Goal: Task Accomplishment & Management: Use online tool/utility

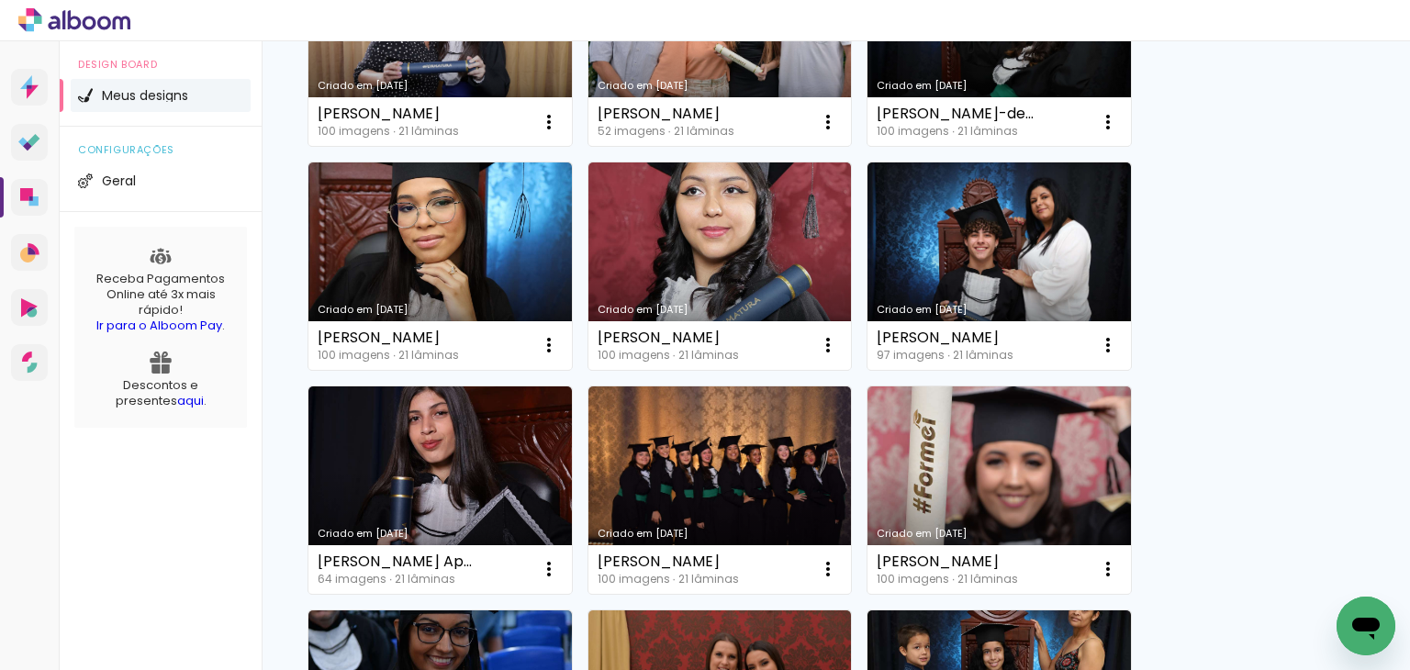
scroll to position [1010, 0]
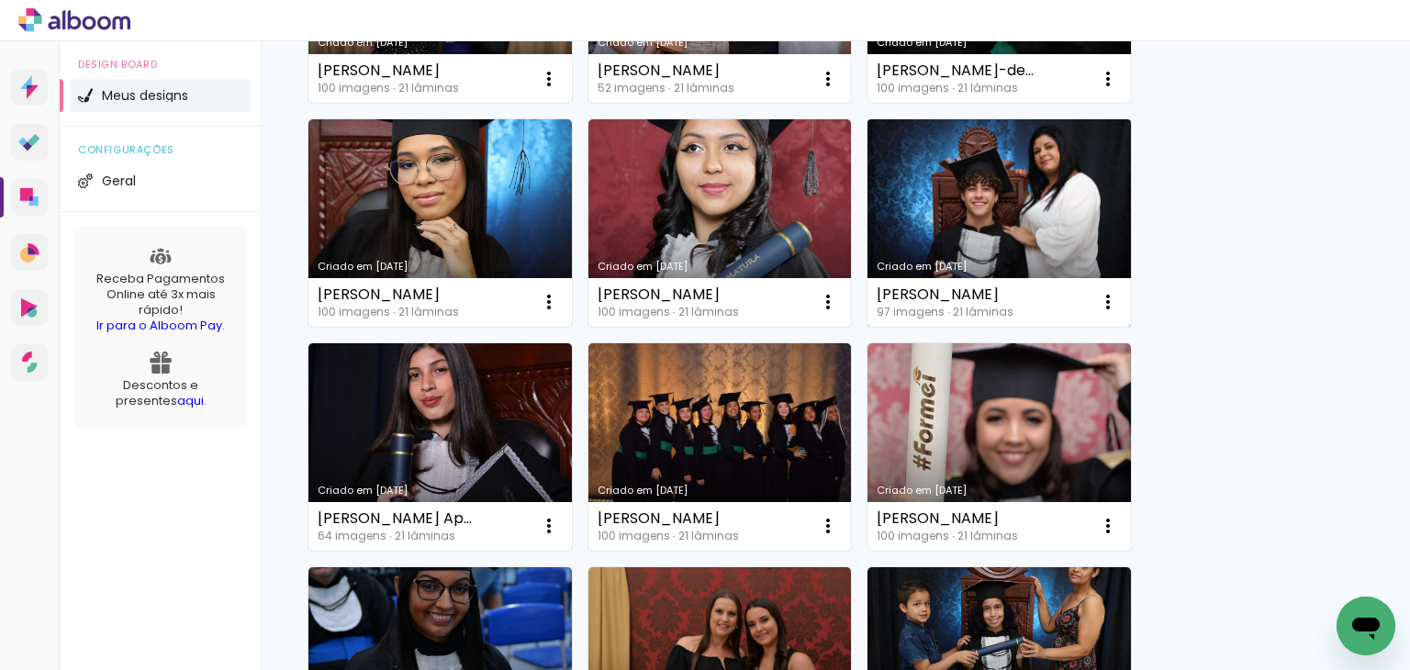
click at [994, 243] on link "Criado em [DATE]" at bounding box center [998, 222] width 263 height 207
